Goal: Ask a question

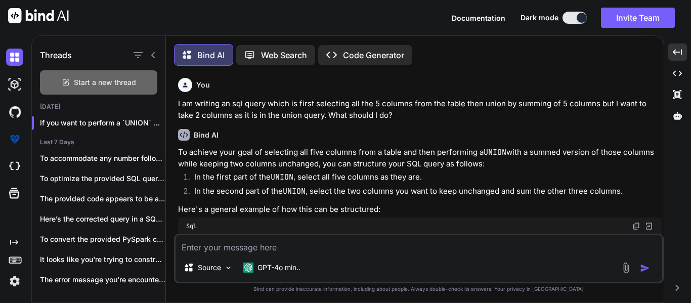
scroll to position [504, 0]
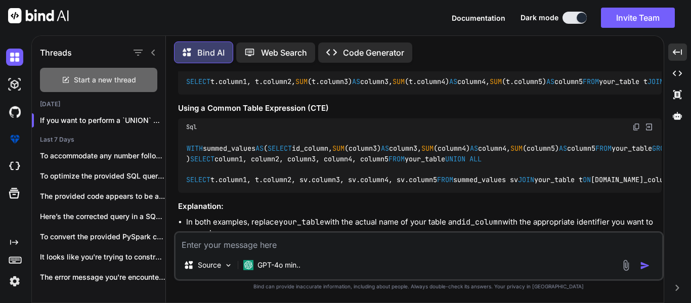
click at [124, 77] on span "Start a new thread" at bounding box center [105, 80] width 62 height 10
type textarea "x"
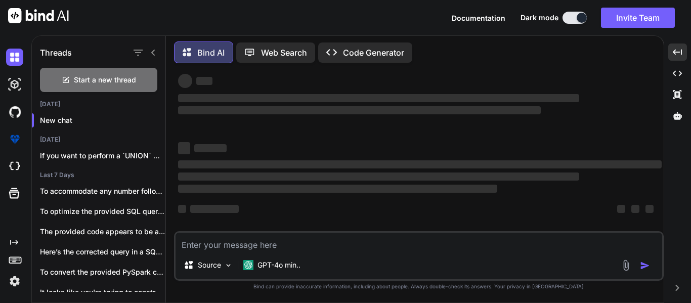
scroll to position [19, 0]
click at [313, 249] on textarea at bounding box center [419, 242] width 487 height 18
type textarea "G"
type textarea "x"
type textarea "Ge"
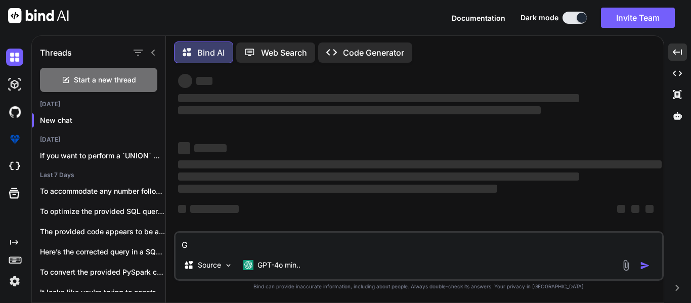
type textarea "x"
type textarea "Get"
type textarea "x"
type textarea "Gett"
type textarea "x"
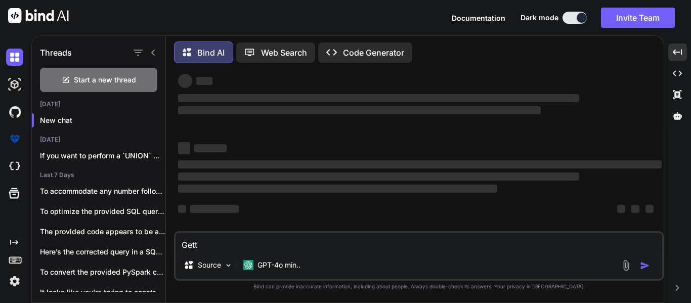
type textarea "Getti"
type textarea "x"
type textarea "[PERSON_NAME]"
type textarea "x"
type textarea "Getti"
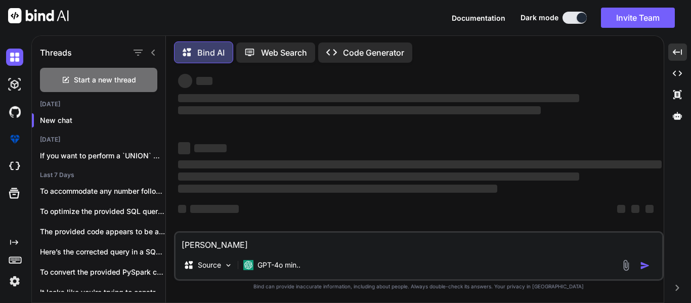
type textarea "x"
type textarea "Gett"
type textarea "x"
type textarea "Get"
type textarea "x"
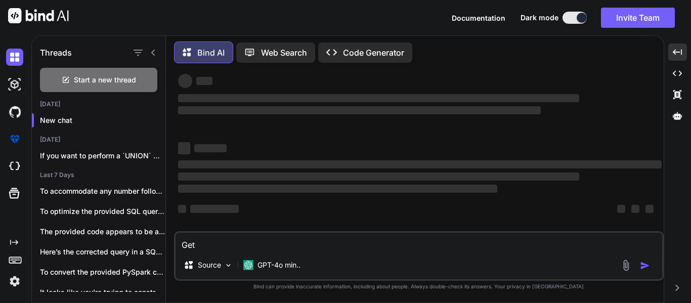
type textarea "Ge"
type textarea "x"
type textarea "G"
type textarea "x"
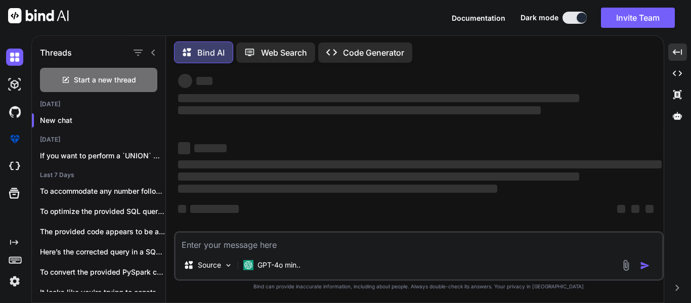
scroll to position [0, 0]
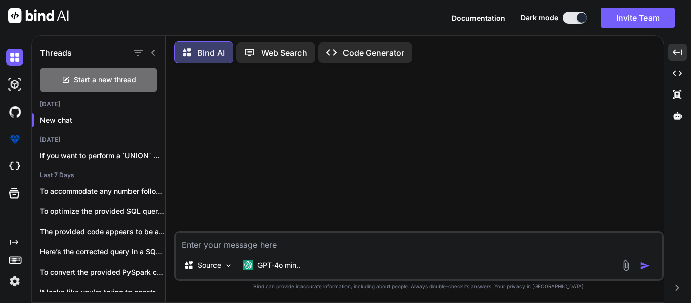
type textarea "W"
type textarea "x"
type textarea "Wh"
type textarea "x"
type textarea "Whe"
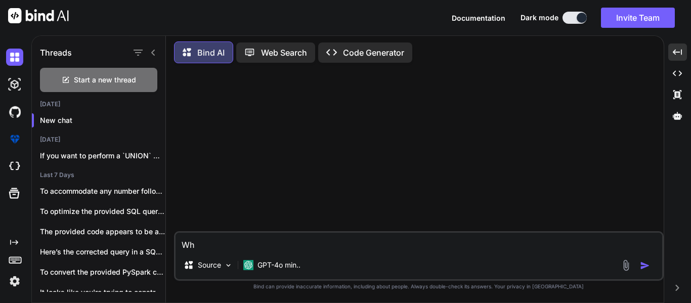
type textarea "x"
type textarea "When"
type textarea "x"
type textarea "When"
type textarea "x"
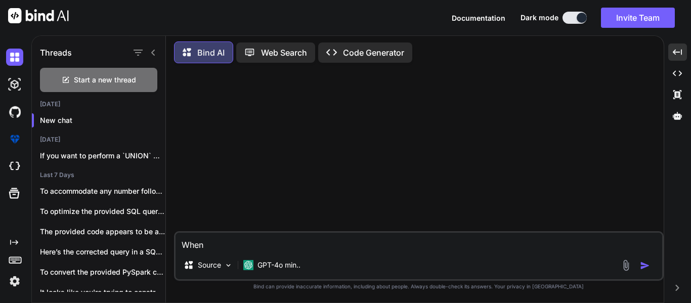
type textarea "When r"
type textarea "x"
type textarea "When ru"
type textarea "x"
type textarea "When run"
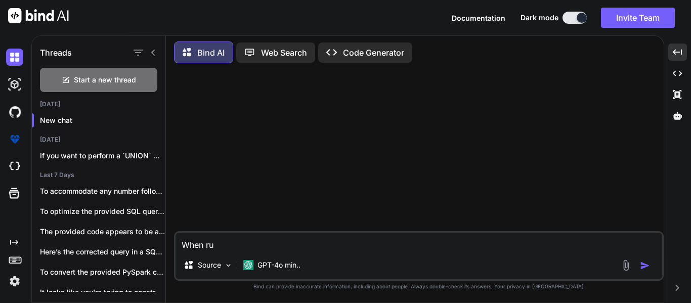
type textarea "x"
type textarea "When runn"
type textarea "x"
type textarea "When runni"
type textarea "x"
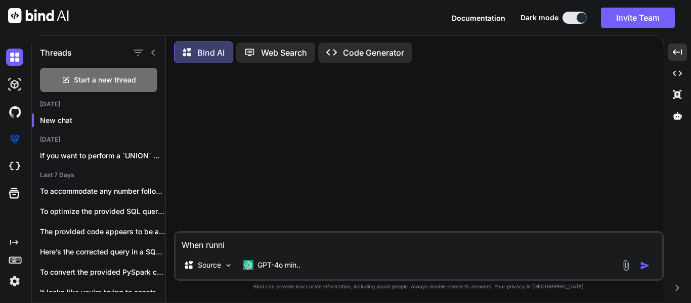
type textarea "When runnin"
type textarea "x"
type textarea "When running"
type textarea "x"
type textarea "When running"
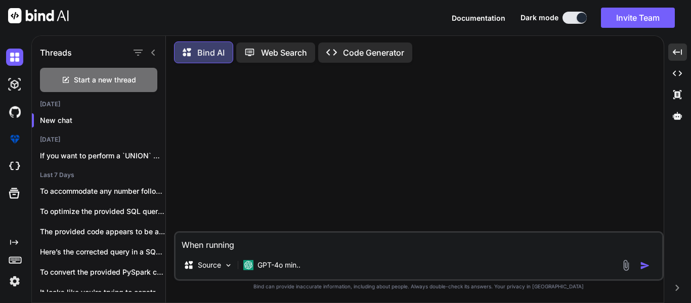
type textarea "x"
type textarea "When running t"
type textarea "x"
type textarea "When running th"
type textarea "x"
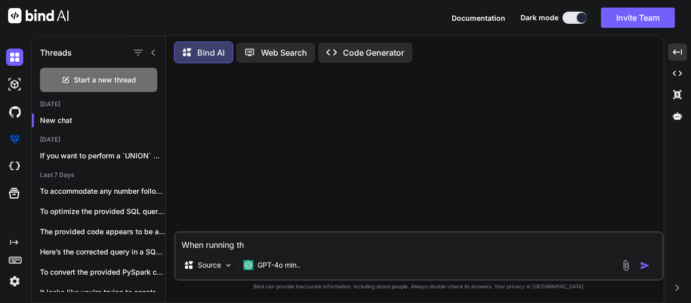
type textarea "When running the"
type textarea "x"
type textarea "When running the"
type textarea "x"
type textarea "When running the a"
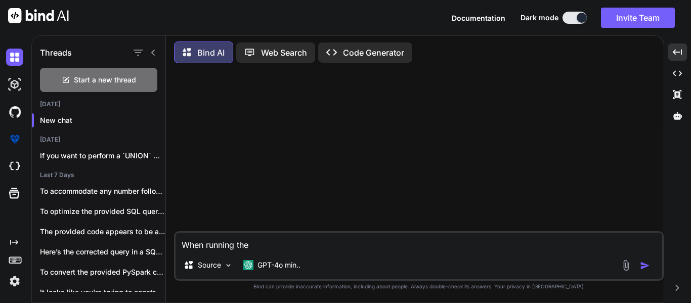
type textarea "x"
type textarea "When running the ao"
type textarea "x"
type textarea "When running the a"
type textarea "x"
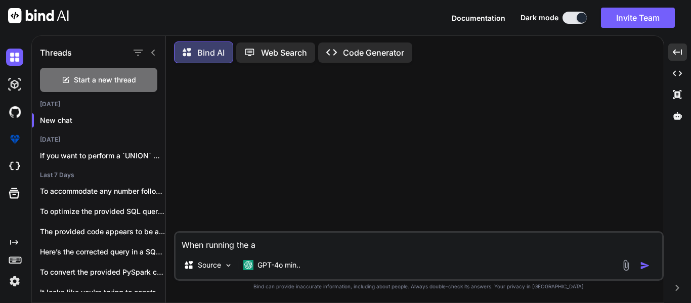
type textarea "When running the ab"
type textarea "x"
type textarea "When running the abo"
type textarea "x"
type textarea "When running the abov"
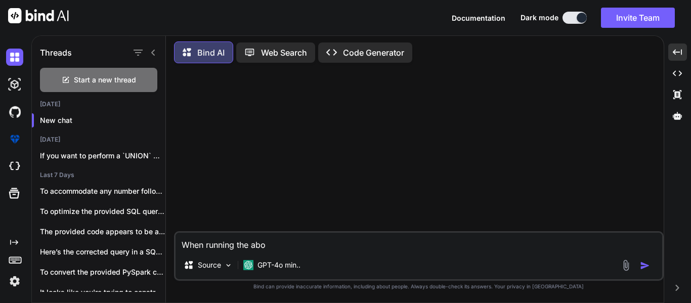
type textarea "x"
type textarea "When running the above"
type textarea "x"
type textarea "When running the above"
type textarea "x"
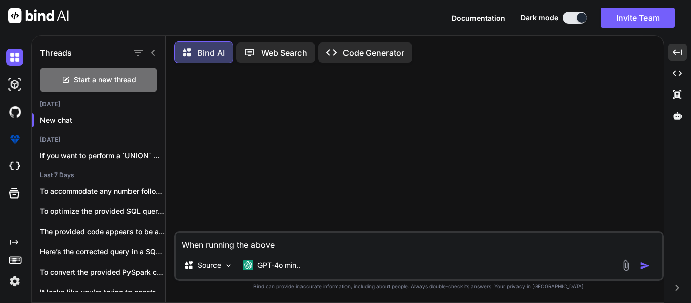
type textarea "When running the above c"
type textarea "x"
type textarea "When running the above co"
type textarea "x"
type textarea "When running the above cod"
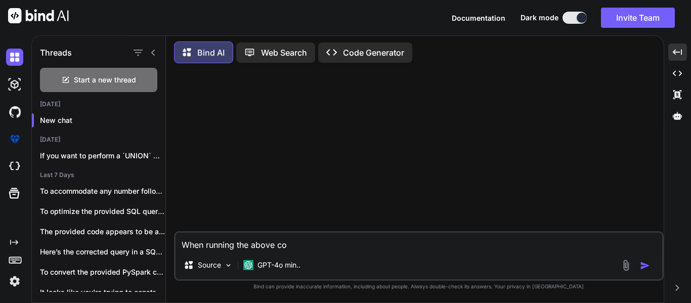
type textarea "x"
type textarea "When running the above code"
type textarea "x"
type textarea "When running the above code:"
type textarea "x"
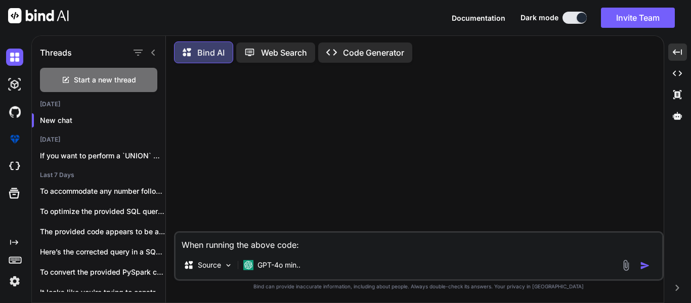
type textarea "When running the above code"
type textarea "x"
type textarea "When running the above code,"
type textarea "x"
type textarea "When running the above code,"
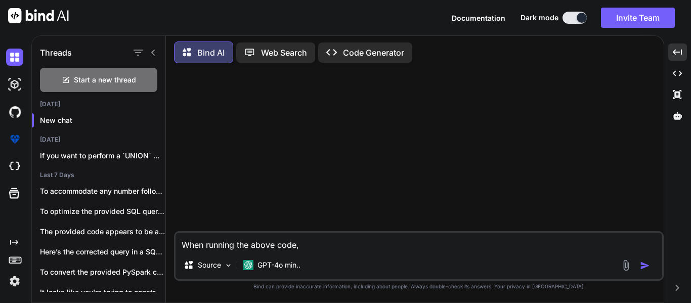
type textarea "x"
type textarea "When running the above code, g"
type textarea "x"
type textarea "When running the above code, ge"
type textarea "x"
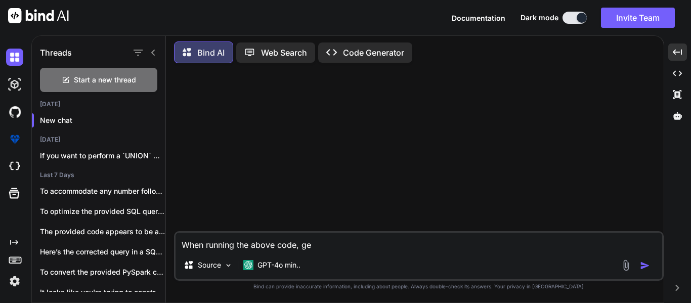
type textarea "When running the above code, get"
type textarea "x"
type textarea "When running the above code, gett"
type textarea "x"
type textarea "When running the above code, getti"
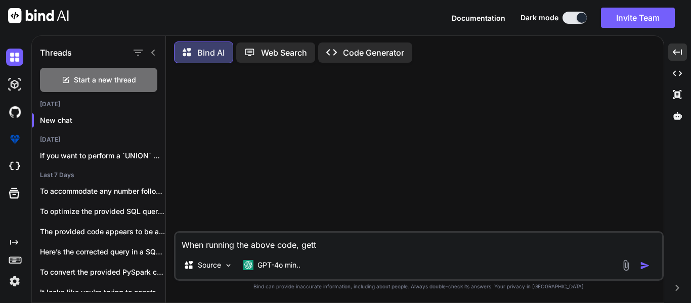
type textarea "x"
type textarea "When running the above code, gettin"
type textarea "x"
type textarea "When running the above code, getting"
type textarea "x"
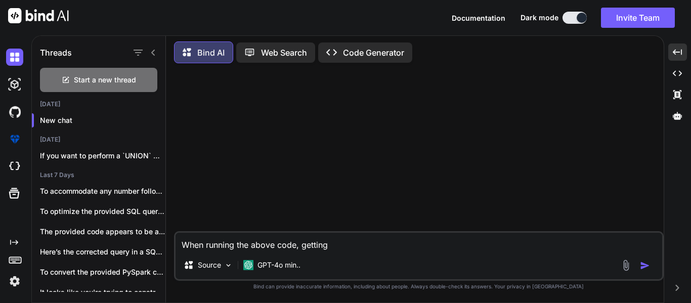
type textarea "When running the above code, getting"
type textarea "x"
type textarea "When running the above code, getting b"
type textarea "x"
type textarea "When running the above code, getting be"
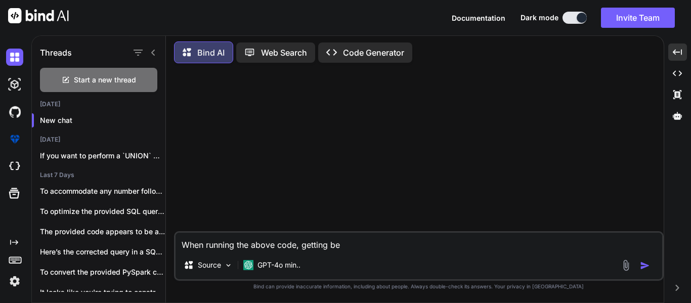
type textarea "x"
type textarea "When running the above code, getting bel"
type textarea "x"
type textarea "When running the above code, getting belo"
type textarea "x"
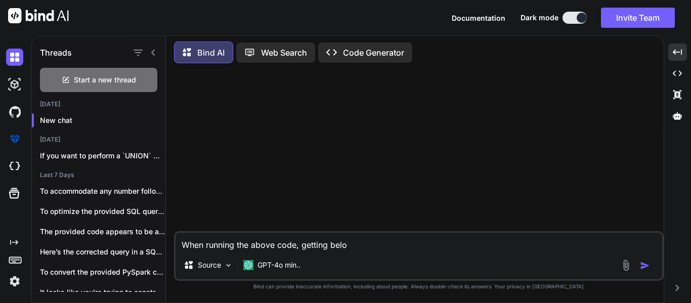
type textarea "When running the above code, getting below"
type textarea "x"
type textarea "When running the above code, getting below"
type textarea "x"
type textarea "When running the above code, getting below e"
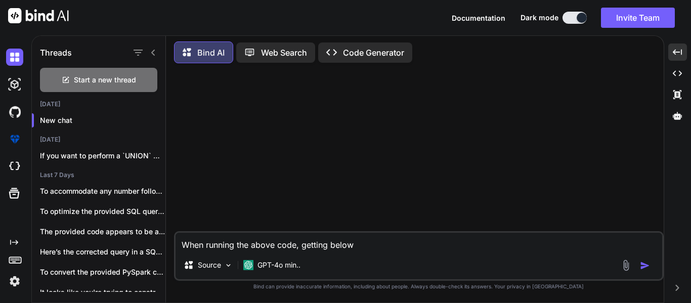
type textarea "x"
type textarea "When running the above code, getting below er"
type textarea "x"
type textarea "When running the above code, getting below err"
type textarea "x"
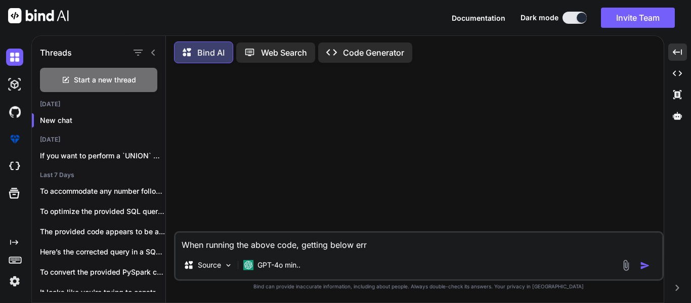
type textarea "When running the above code, getting below erro"
type textarea "x"
type textarea "When running the above code, getting below error"
type textarea "x"
type textarea "When running the above code, getting below error:"
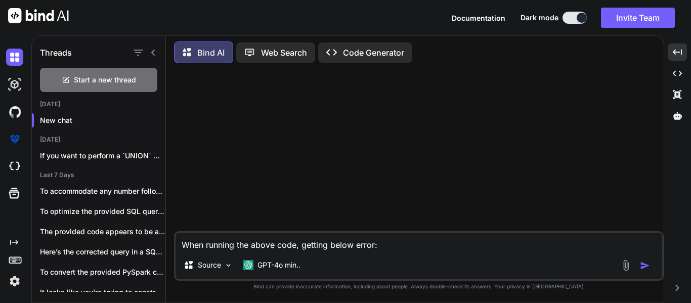
type textarea "x"
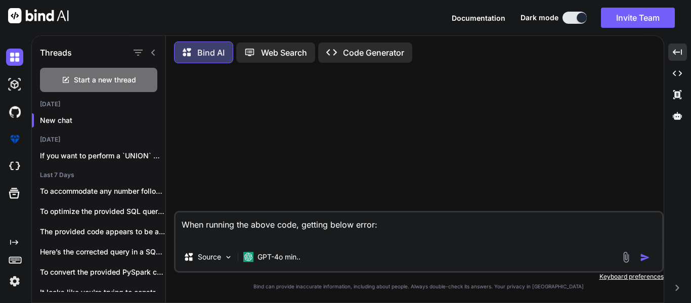
type textarea "When running the above code, getting below error:"
type textarea "x"
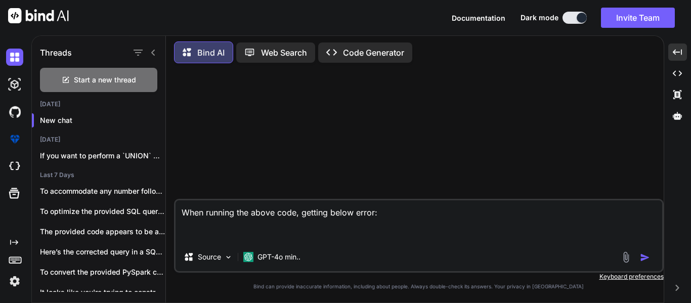
paste textarea "for future in [DOMAIN_NAME]_completed(results): status, error_message = future.…"
type textarea "for future in [DOMAIN_NAME]_completed(results): status, error_message = future.…"
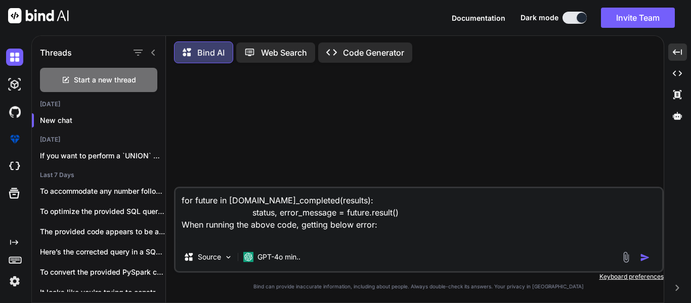
type textarea "x"
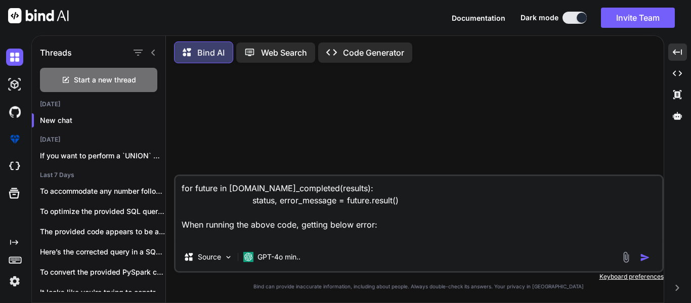
paste textarea "ERROR:irasLight.Components.preprocess:cannot pickle 'module' object concurrent.…"
type textarea "for future in [DOMAIN_NAME]_completed(results): status, error_message = future.…"
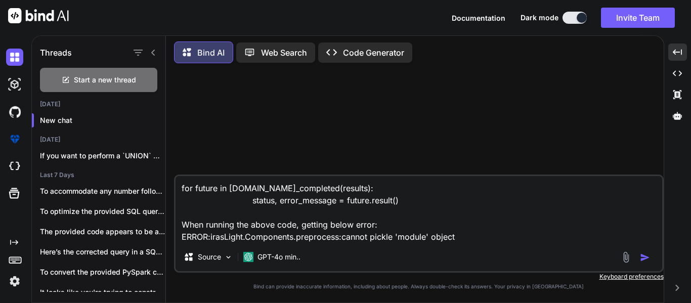
scroll to position [25, 0]
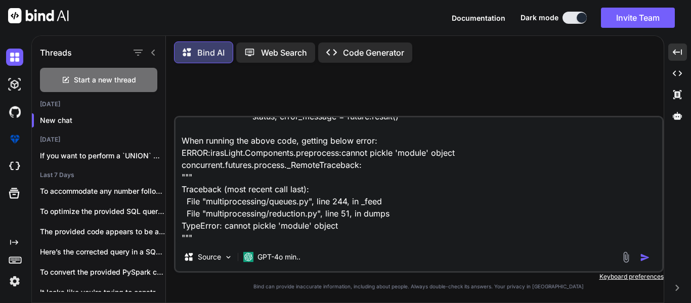
type textarea "x"
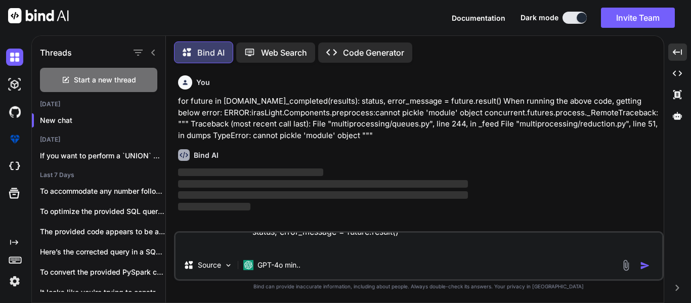
scroll to position [0, 0]
type textarea "x"
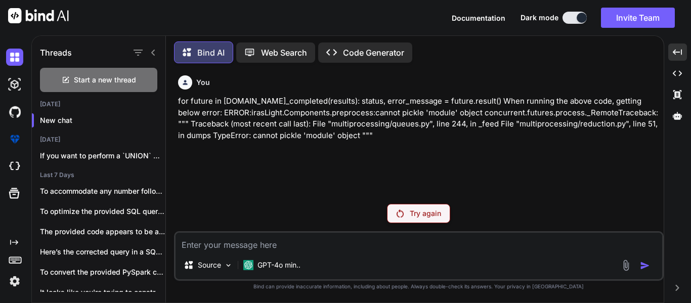
click at [409, 215] on div "Try again" at bounding box center [418, 213] width 63 height 19
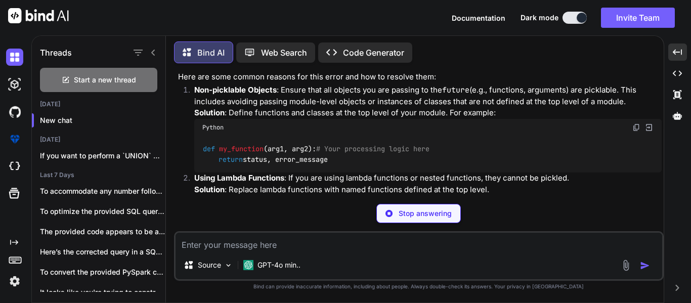
scroll to position [248, 0]
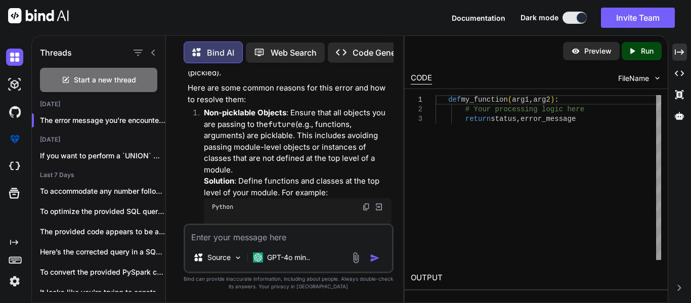
type textarea "x"
click at [675, 54] on div "Created with Pixso." at bounding box center [680, 52] width 15 height 17
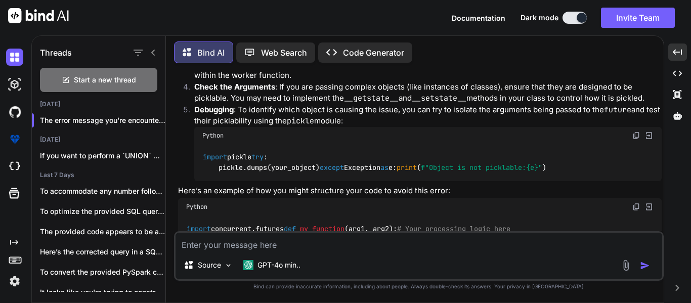
scroll to position [284, 0]
